Goal: Transaction & Acquisition: Purchase product/service

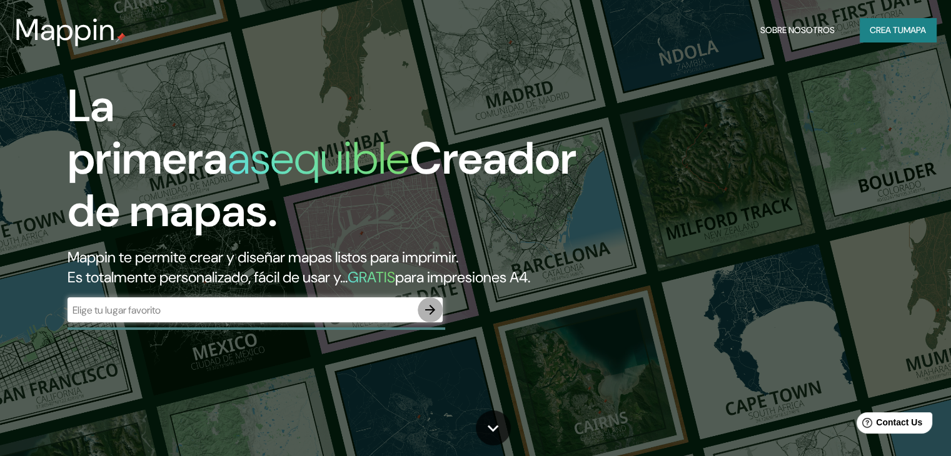
click at [421, 323] on button "button" at bounding box center [430, 310] width 25 height 25
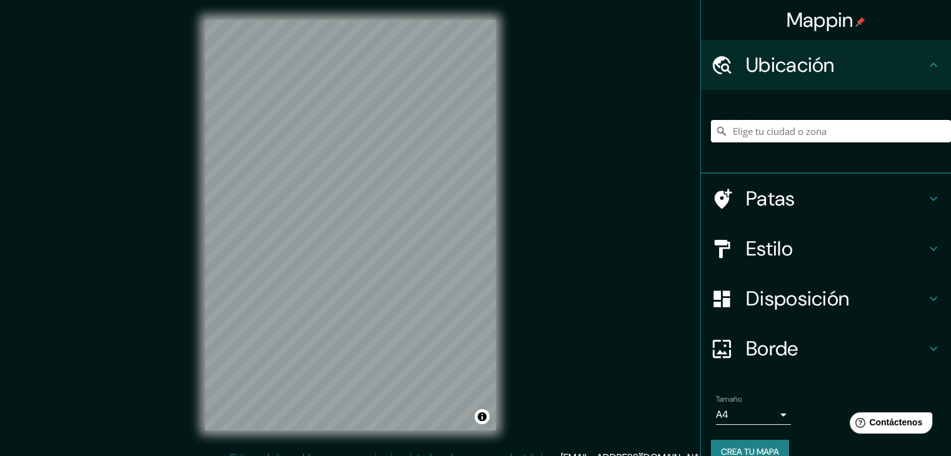
click at [725, 131] on input "Elige tu ciudad o zona" at bounding box center [831, 131] width 240 height 23
type input "Metepec, Mexico, Mexico"
click at [378, 290] on div at bounding box center [381, 288] width 10 height 10
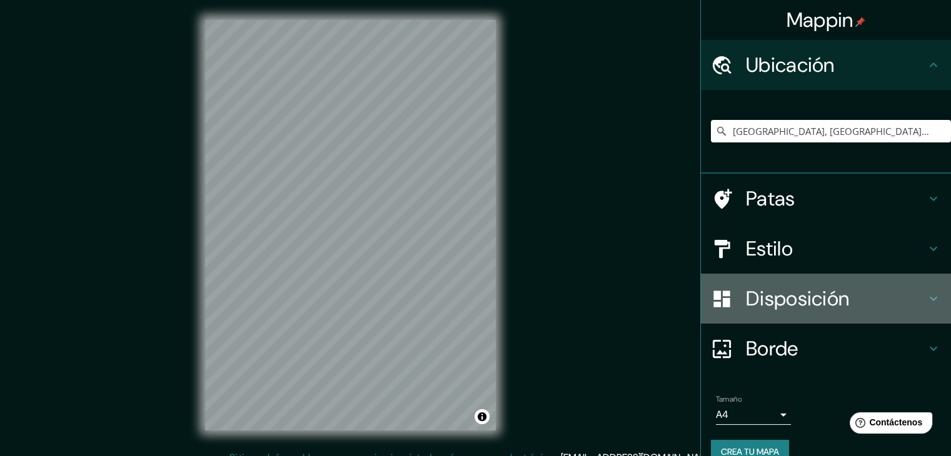
click at [783, 284] on div "Disposición" at bounding box center [826, 299] width 250 height 50
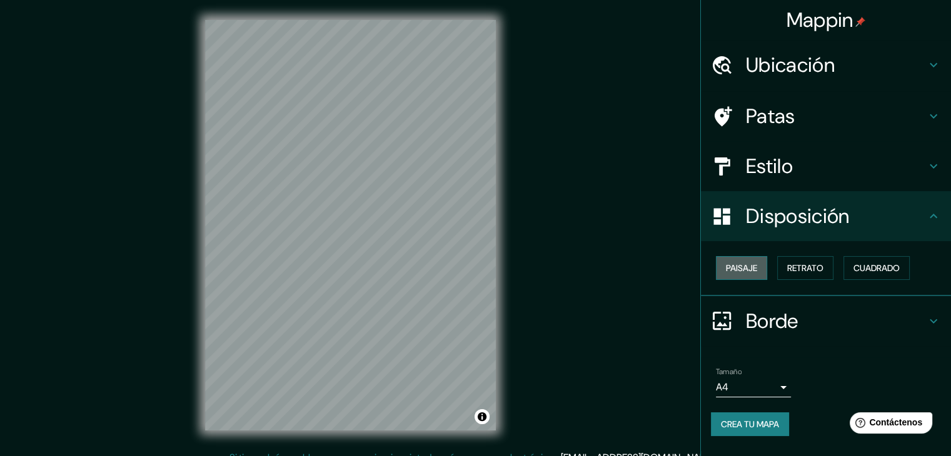
click at [756, 271] on font "Paisaje" at bounding box center [741, 268] width 31 height 11
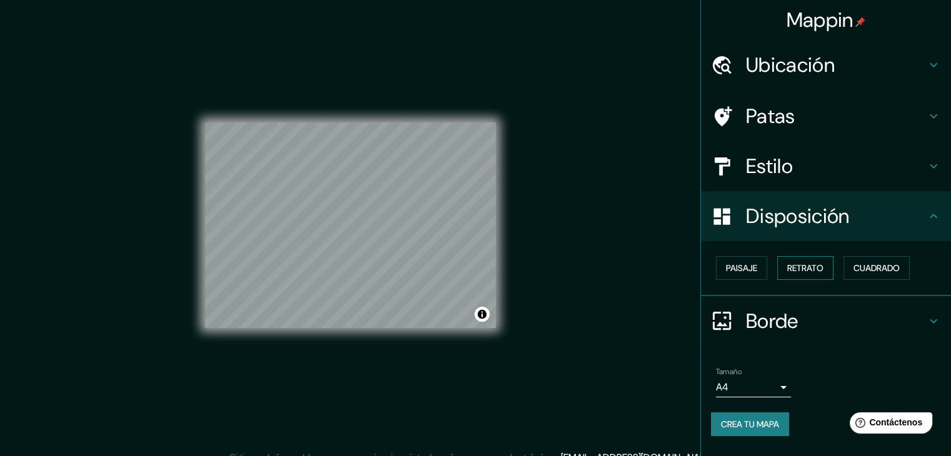
click at [795, 272] on font "Retrato" at bounding box center [805, 268] width 36 height 11
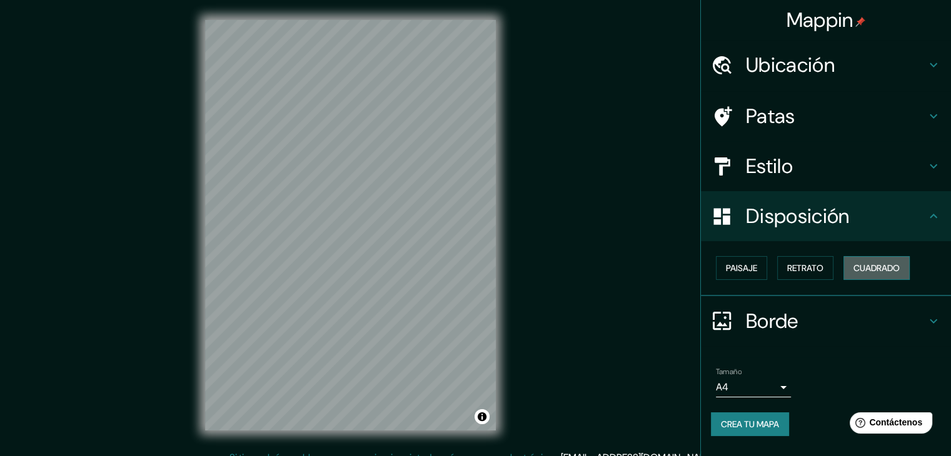
click at [869, 270] on font "Cuadrado" at bounding box center [876, 268] width 46 height 11
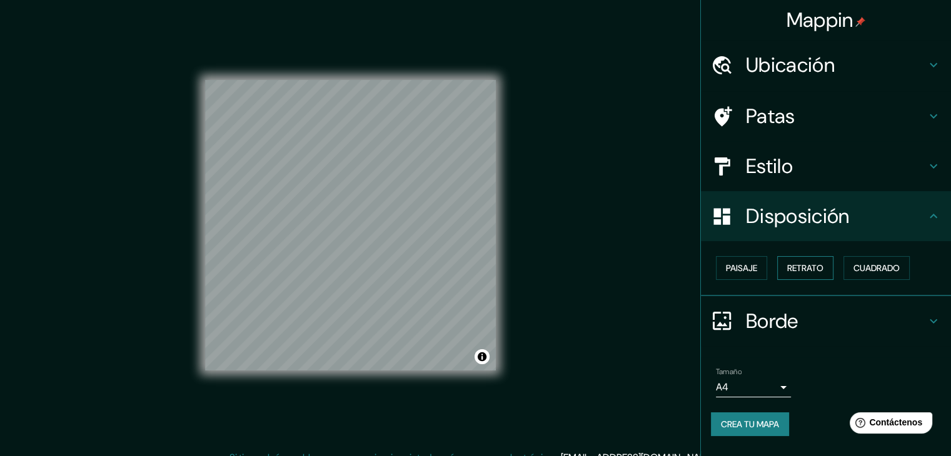
click at [818, 273] on font "Retrato" at bounding box center [805, 268] width 36 height 11
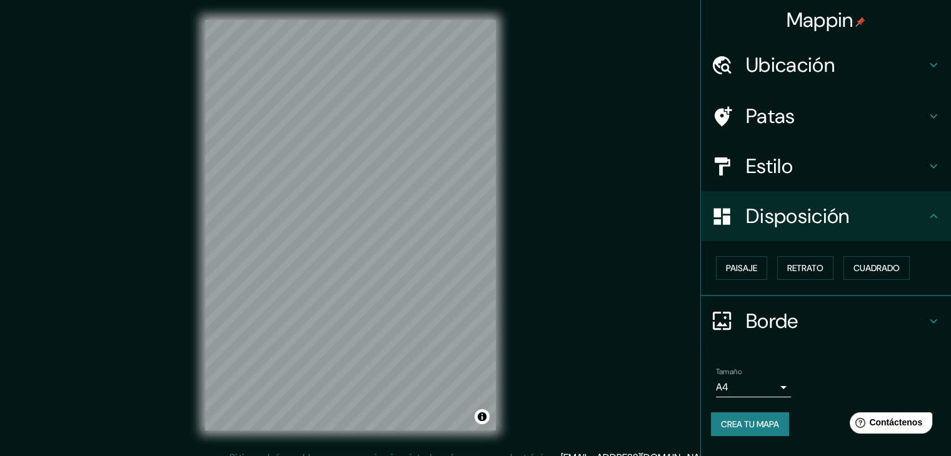
click at [798, 178] on div "Estilo" at bounding box center [826, 166] width 250 height 50
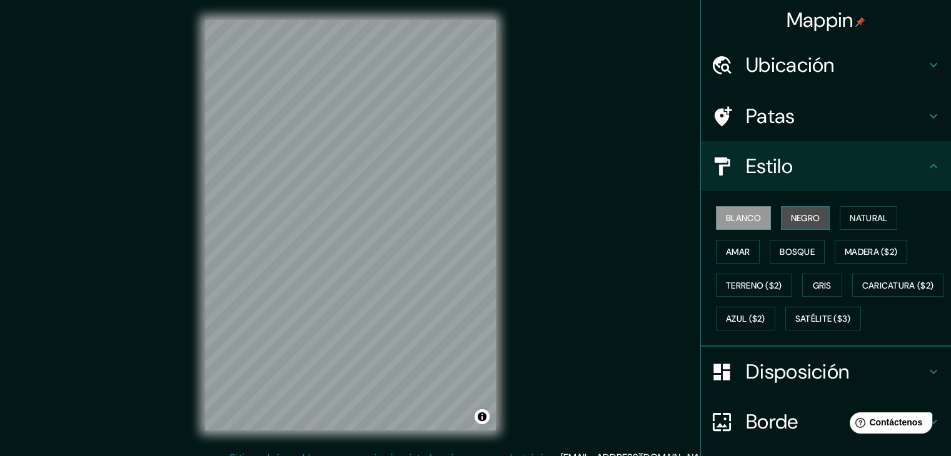
click at [793, 218] on font "Negro" at bounding box center [805, 218] width 29 height 11
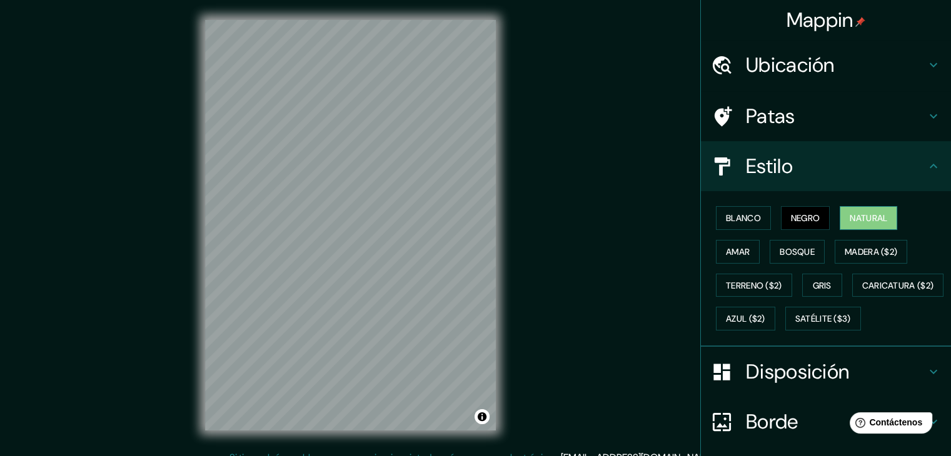
click at [870, 218] on font "Natural" at bounding box center [869, 218] width 38 height 11
click at [738, 255] on font "Amar" at bounding box center [738, 251] width 24 height 11
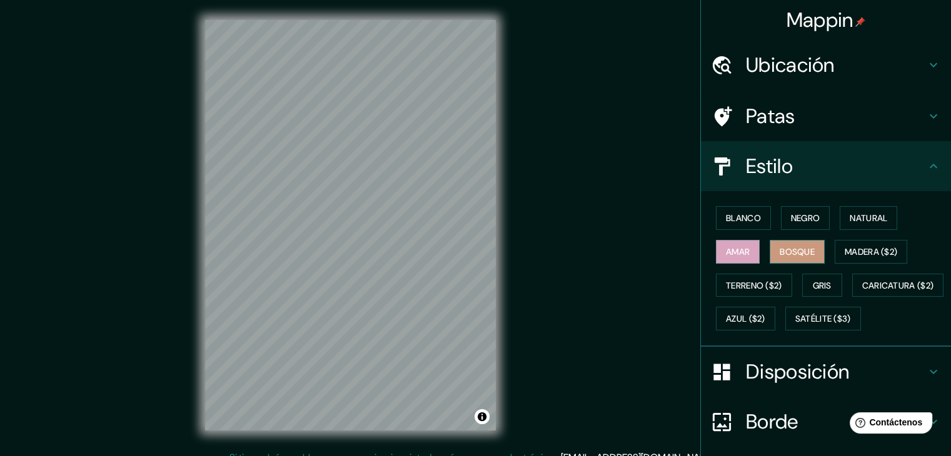
click at [788, 251] on font "Bosque" at bounding box center [797, 251] width 35 height 11
click at [845, 247] on font "Madera ($2)" at bounding box center [871, 251] width 53 height 11
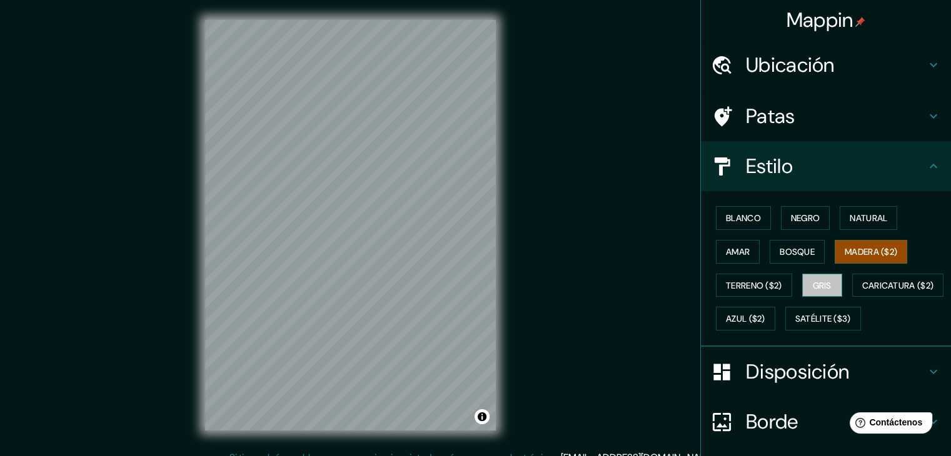
click at [833, 286] on button "Gris" at bounding box center [822, 286] width 40 height 24
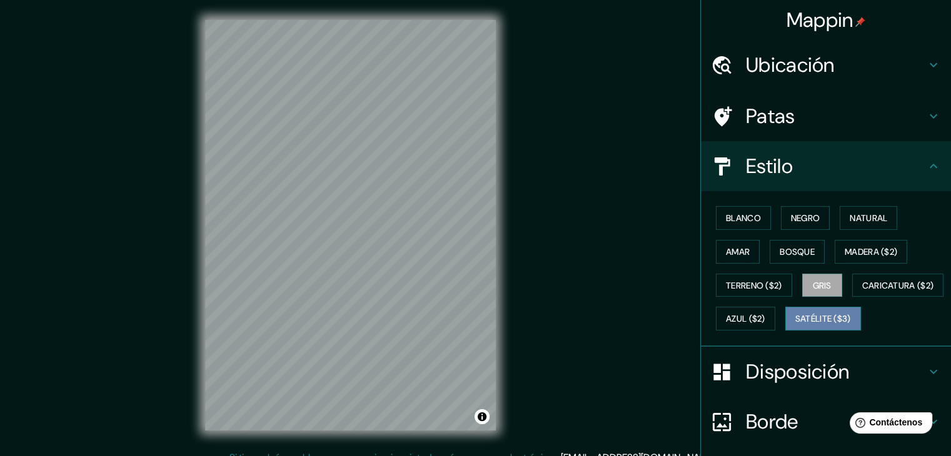
click at [795, 325] on font "Satélite ($3)" at bounding box center [823, 319] width 56 height 11
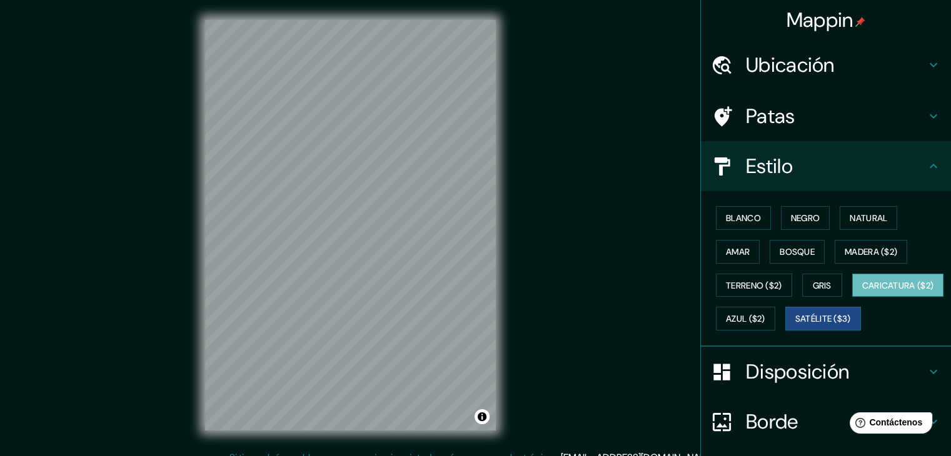
click at [862, 291] on font "Caricatura ($2)" at bounding box center [898, 285] width 72 height 11
click at [765, 315] on font "Azul ($2)" at bounding box center [745, 319] width 39 height 11
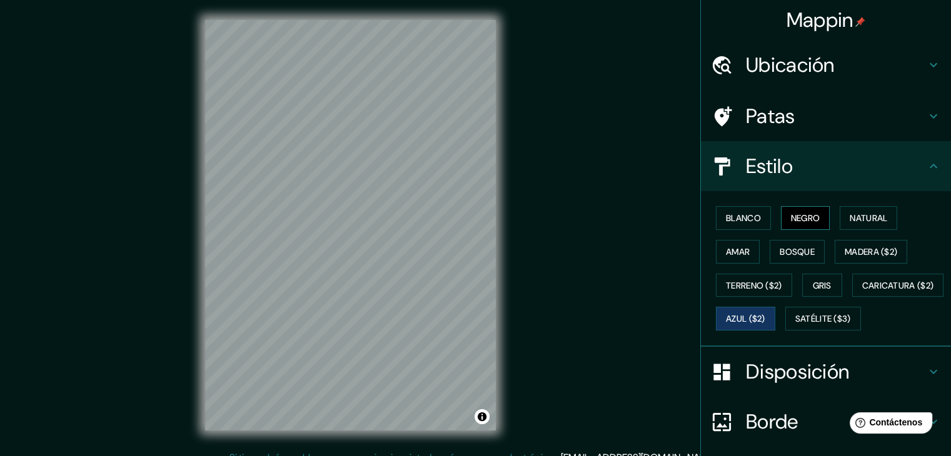
click at [815, 219] on button "Negro" at bounding box center [805, 218] width 49 height 24
click at [857, 214] on font "Natural" at bounding box center [869, 218] width 38 height 11
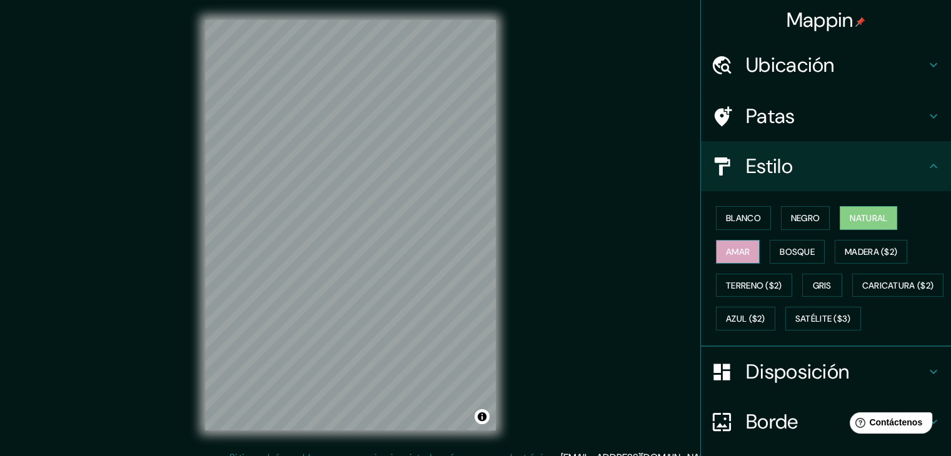
click at [731, 252] on font "Amar" at bounding box center [738, 251] width 24 height 11
click at [732, 222] on font "Blanco" at bounding box center [743, 218] width 35 height 11
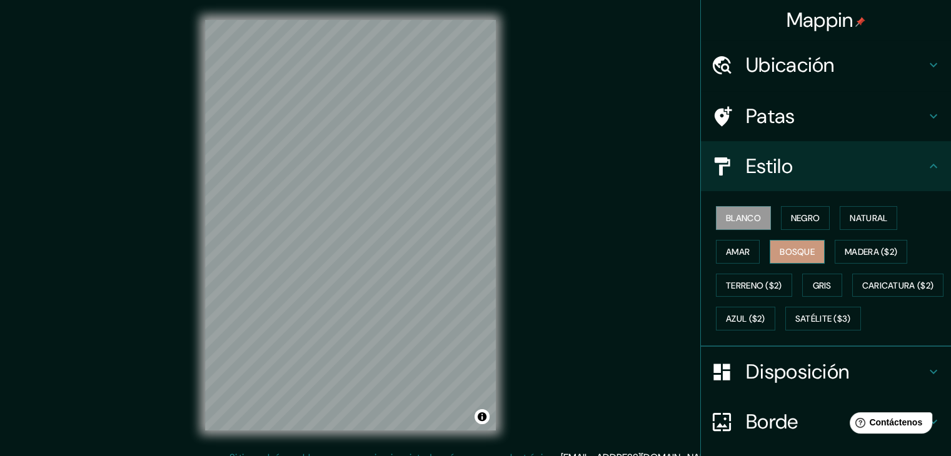
click at [788, 254] on font "Bosque" at bounding box center [797, 251] width 35 height 11
click at [730, 253] on font "Amar" at bounding box center [738, 251] width 24 height 11
click at [728, 226] on button "Blanco" at bounding box center [743, 218] width 55 height 24
click at [423, 346] on div at bounding box center [426, 345] width 10 height 10
click at [412, 336] on div at bounding box center [416, 338] width 10 height 10
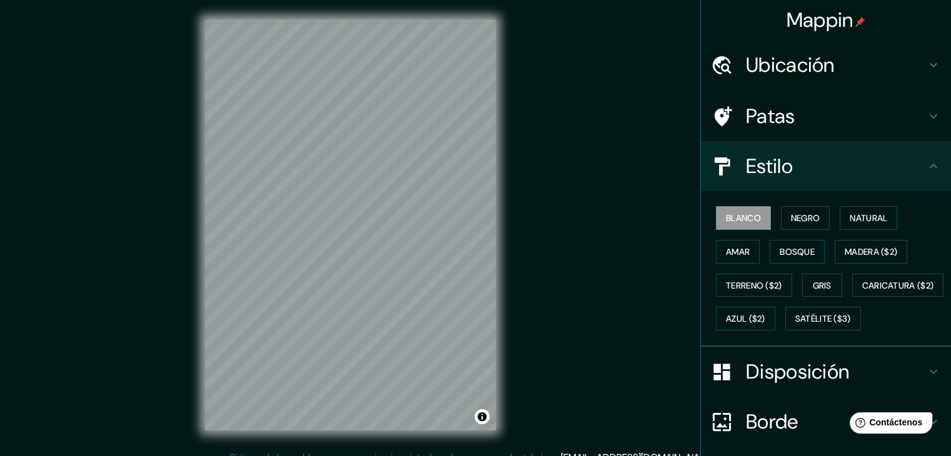
scroll to position [126, 0]
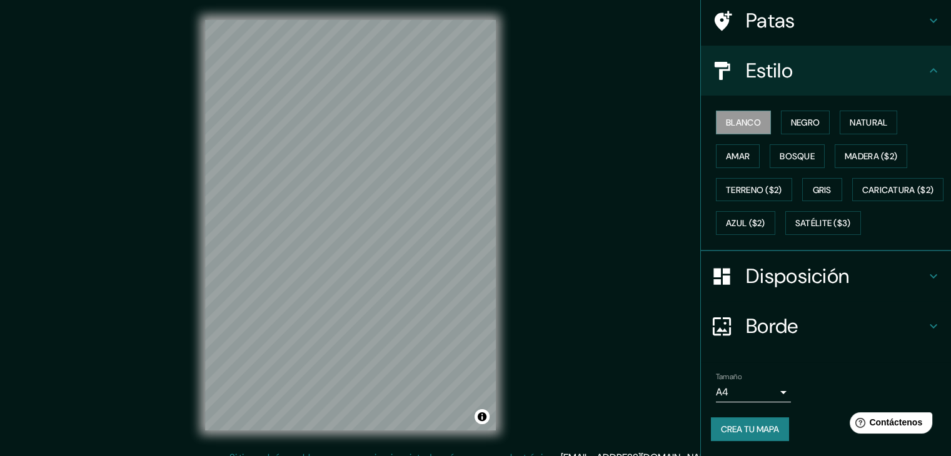
click at [745, 430] on font "Crea tu mapa" at bounding box center [750, 429] width 58 height 11
